Goal: Navigation & Orientation: Find specific page/section

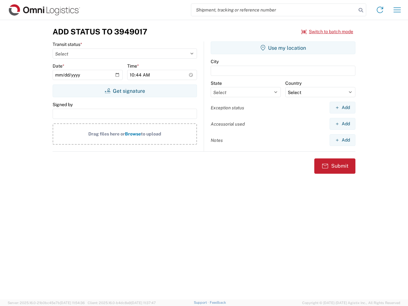
click at [274, 10] on input "search" at bounding box center [273, 10] width 165 height 12
click at [361, 10] on icon at bounding box center [360, 10] width 9 height 9
click at [380, 10] on icon at bounding box center [380, 10] width 10 height 10
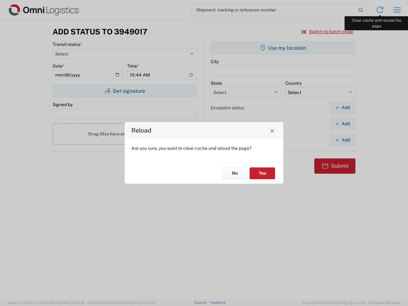
click at [397, 10] on div "Reload Are you sure, you want to clear cache and reload the page? No Yes" at bounding box center [204, 153] width 408 height 306
click at [327, 32] on div "Reload Are you sure, you want to clear cache and reload the page? No Yes" at bounding box center [204, 153] width 408 height 306
click at [125, 91] on div "Reload Are you sure, you want to clear cache and reload the page? No Yes" at bounding box center [204, 153] width 408 height 306
click at [283, 48] on div "Reload Are you sure, you want to clear cache and reload the page? No Yes" at bounding box center [204, 153] width 408 height 306
click at [342, 107] on div "Reload Are you sure, you want to clear cache and reload the page? No Yes" at bounding box center [204, 153] width 408 height 306
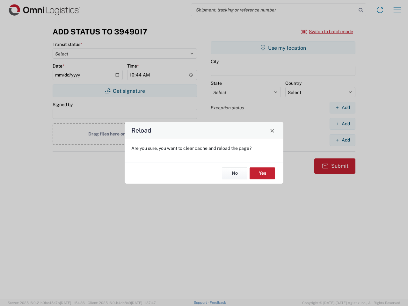
click at [342, 124] on div "Reload Are you sure, you want to clear cache and reload the page? No Yes" at bounding box center [204, 153] width 408 height 306
click at [342, 140] on div "Reload Are you sure, you want to clear cache and reload the page? No Yes" at bounding box center [204, 153] width 408 height 306
